Goal: Navigation & Orientation: Find specific page/section

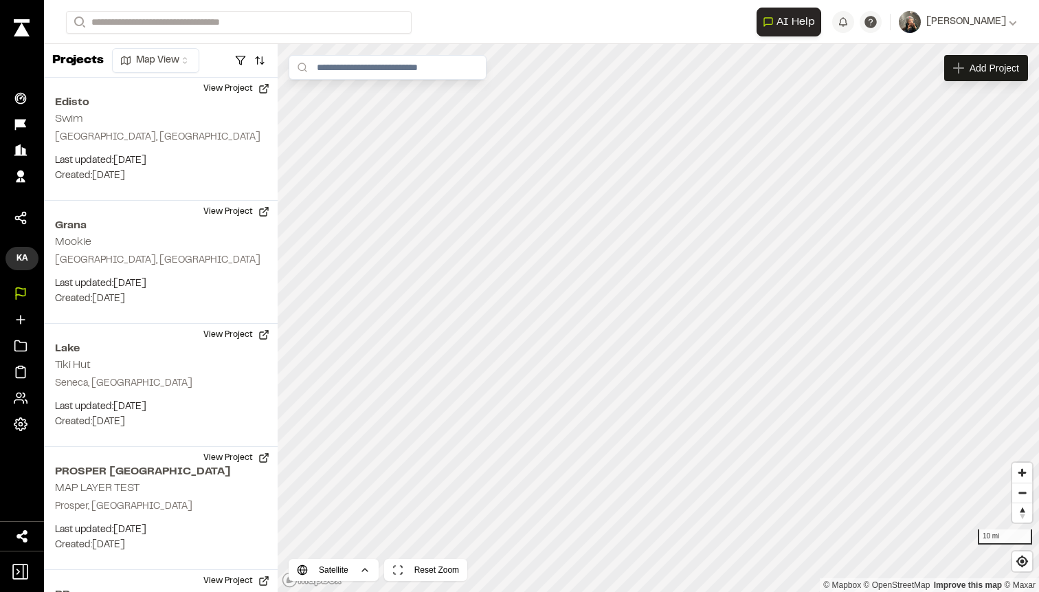
scroll to position [887, 0]
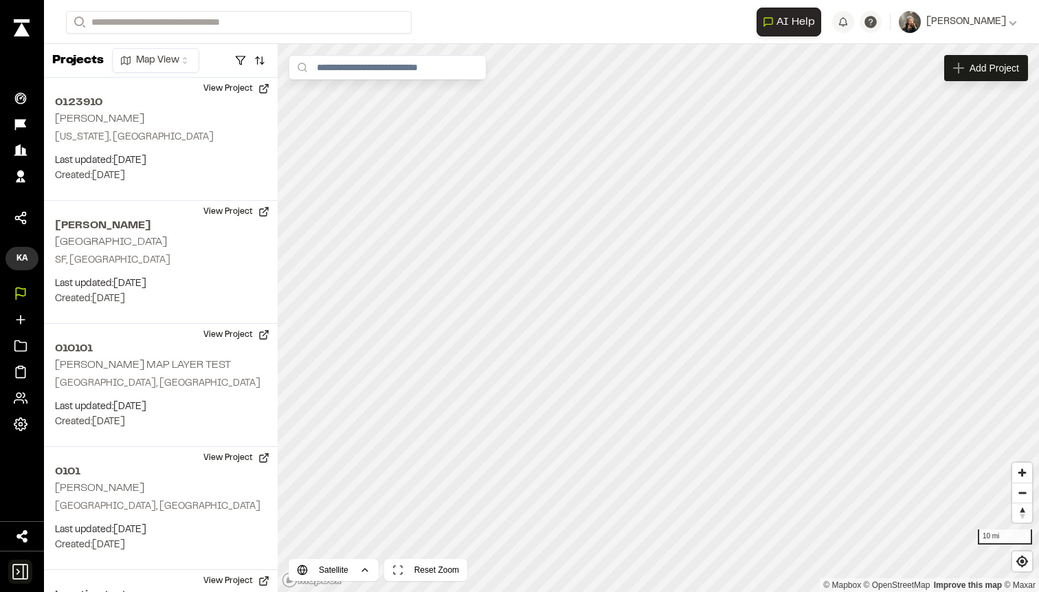
click at [16, 564] on icon at bounding box center [20, 571] width 16 height 16
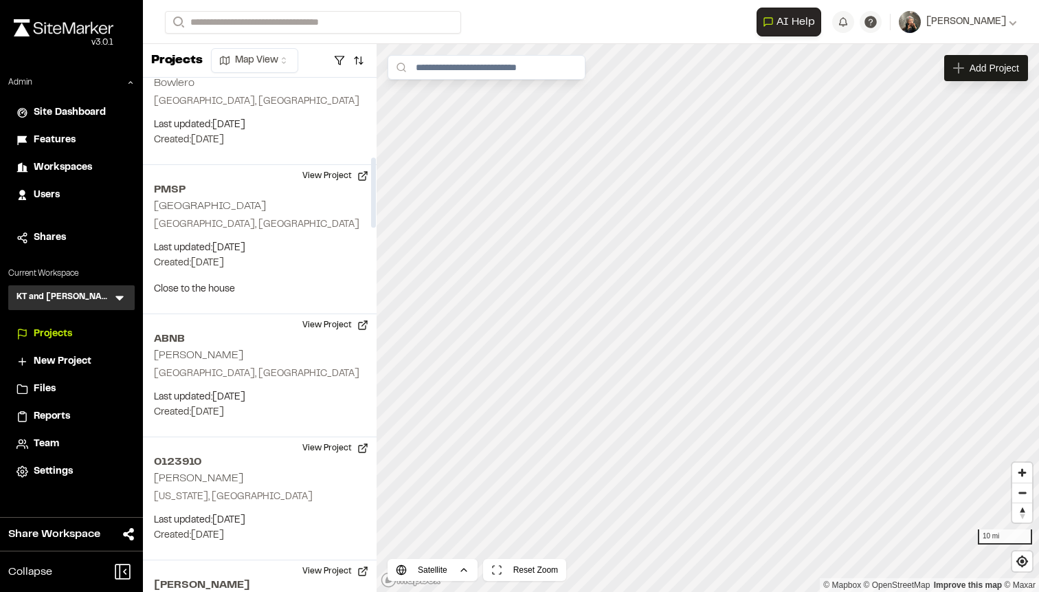
scroll to position [579, 0]
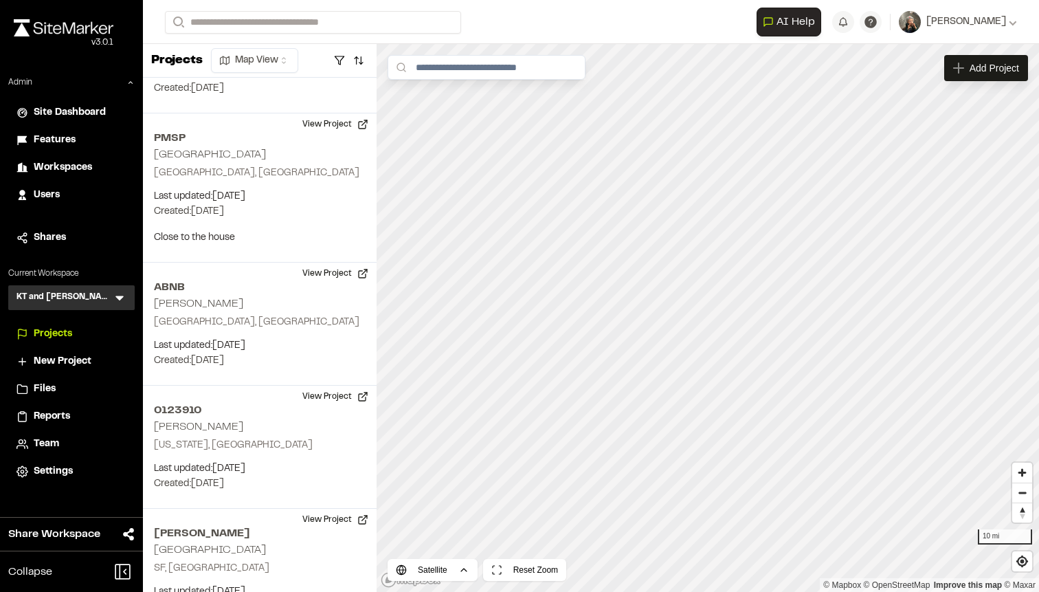
click at [68, 106] on span "Site Dashboard" at bounding box center [70, 112] width 72 height 15
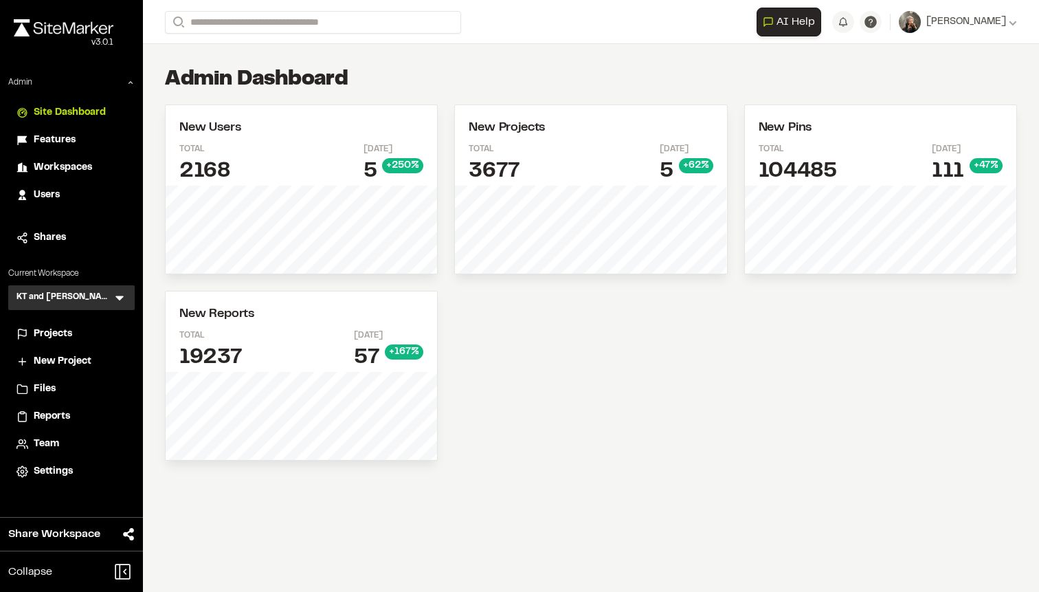
click at [48, 331] on span "Projects" at bounding box center [53, 333] width 38 height 15
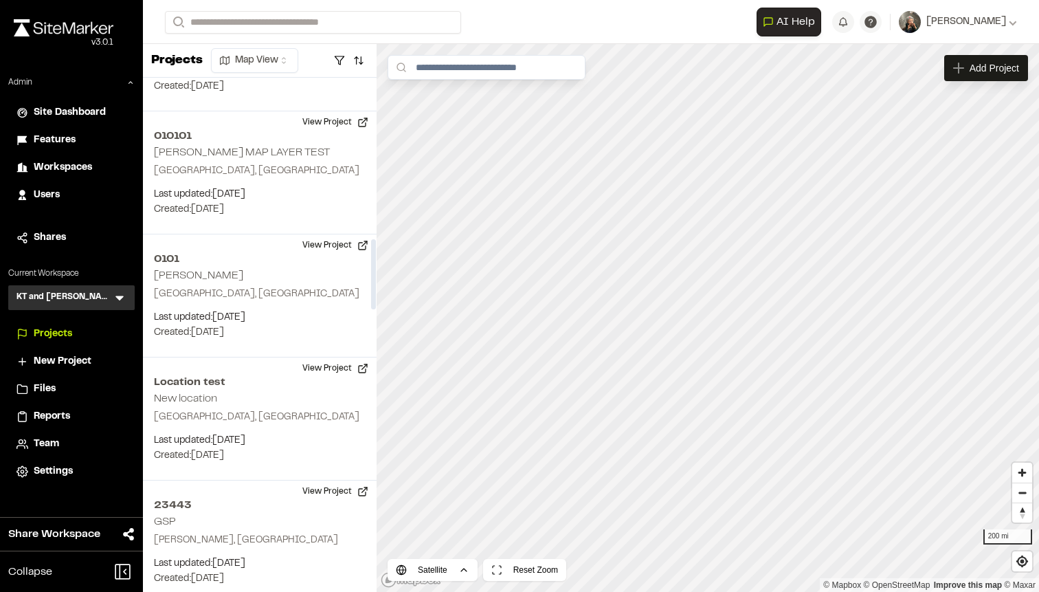
scroll to position [1018, 0]
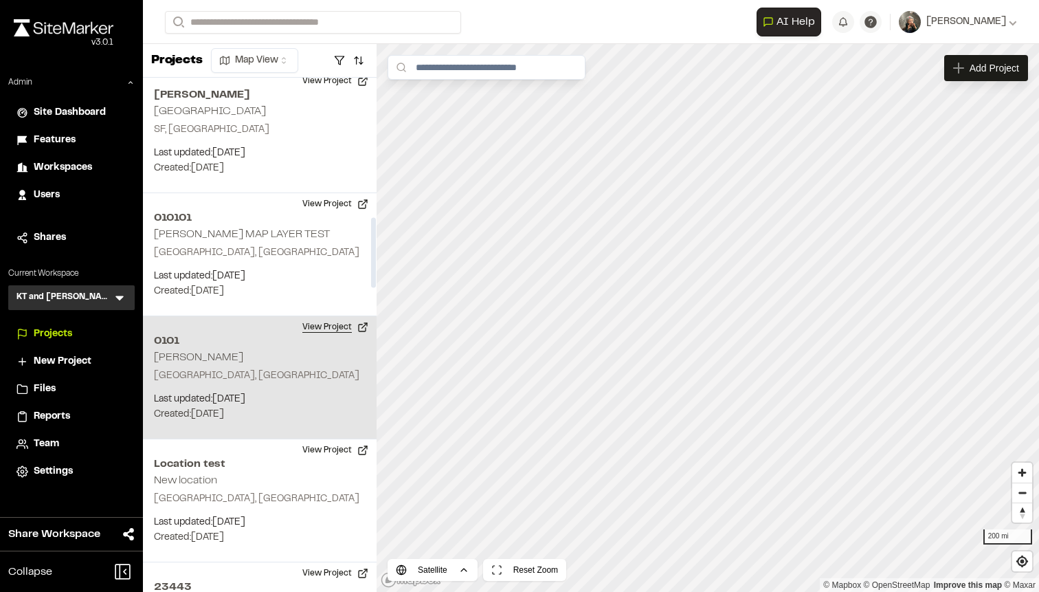
click at [322, 331] on button "View Project" at bounding box center [335, 327] width 82 height 22
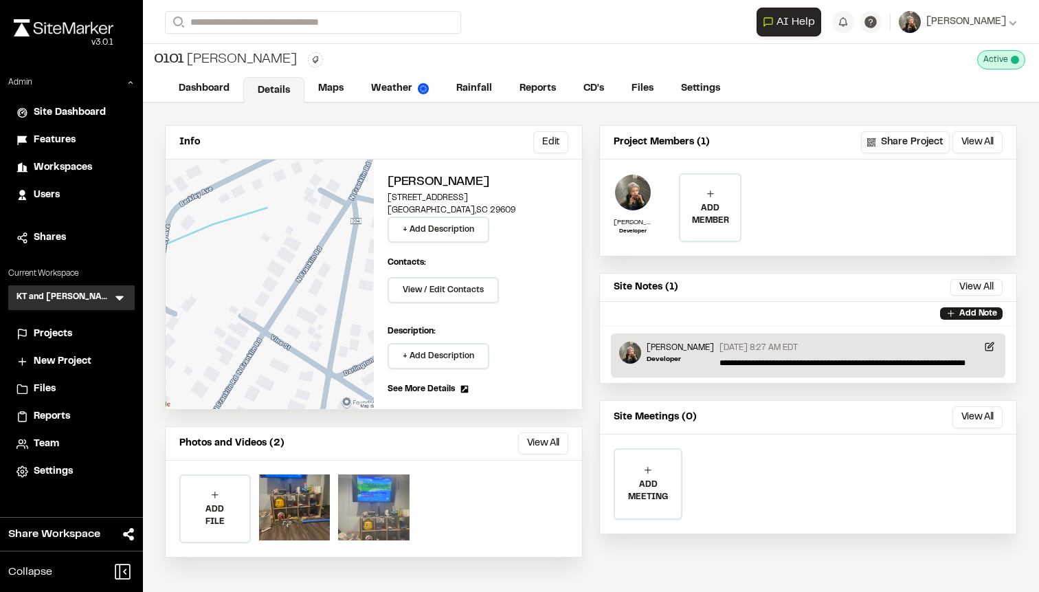
click at [384, 493] on div at bounding box center [373, 507] width 71 height 66
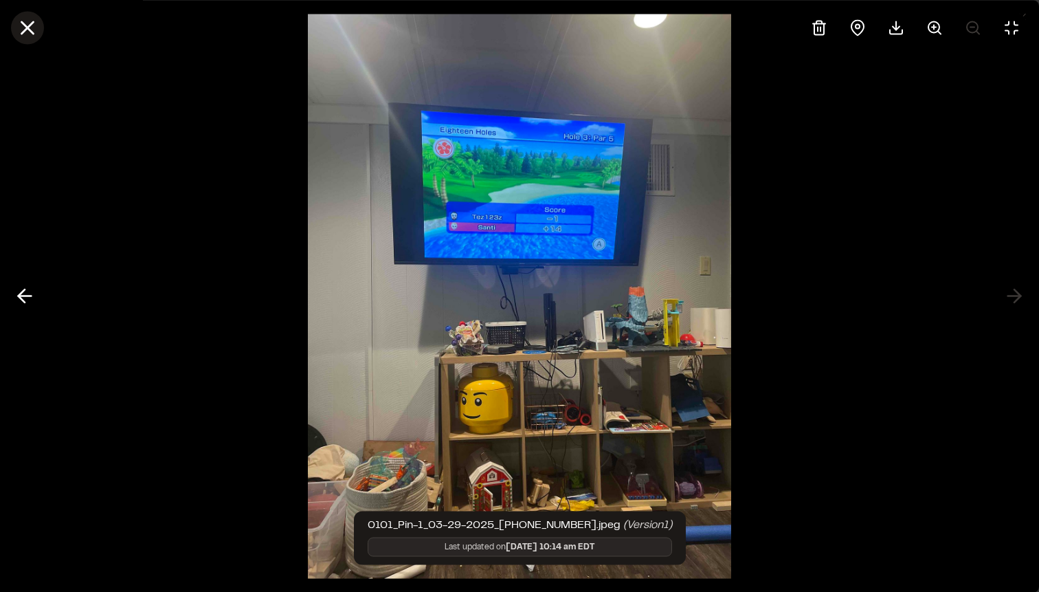
click at [23, 22] on line at bounding box center [28, 28] width 12 height 12
